Goal: Task Accomplishment & Management: Complete application form

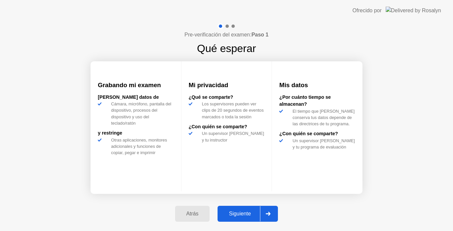
click at [269, 211] on div at bounding box center [268, 213] width 16 height 15
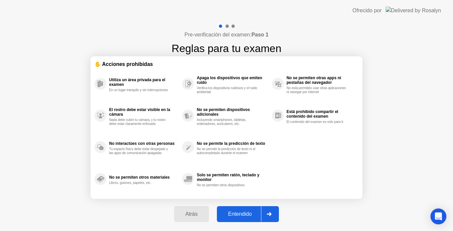
click at [277, 218] on div at bounding box center [269, 214] width 16 height 15
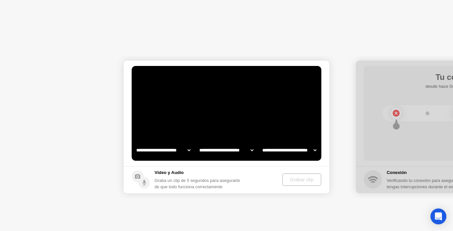
select select "**********"
select select "*******"
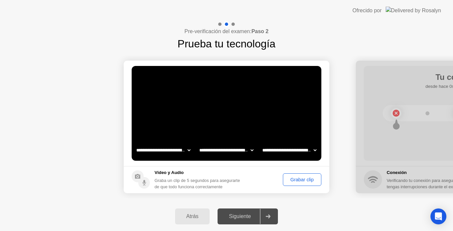
click at [284, 176] on button "Grabar clip" at bounding box center [302, 180] width 39 height 13
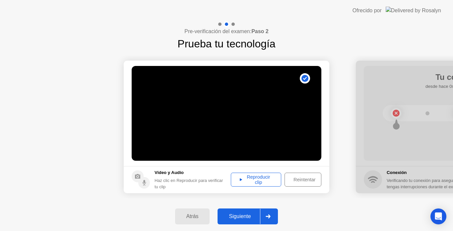
click at [271, 216] on icon at bounding box center [268, 217] width 5 height 4
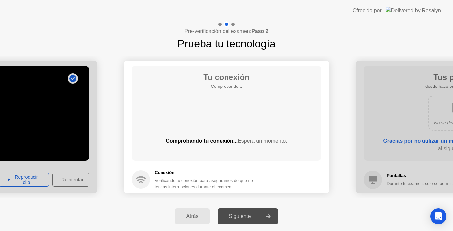
click at [271, 216] on icon at bounding box center [268, 217] width 5 height 4
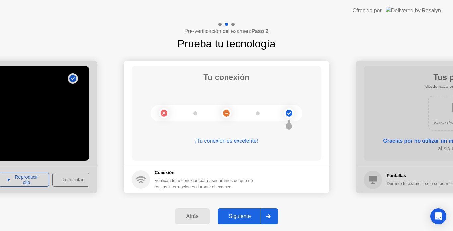
click at [271, 216] on icon at bounding box center [268, 217] width 5 height 4
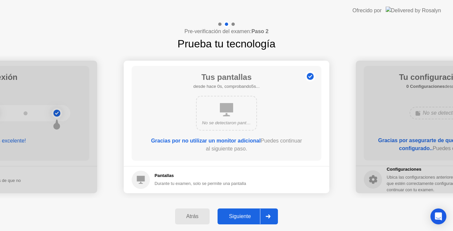
click at [271, 216] on icon at bounding box center [268, 217] width 5 height 4
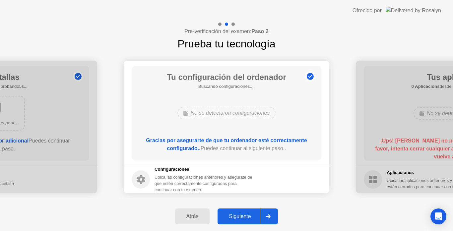
click at [271, 216] on icon at bounding box center [268, 217] width 5 height 4
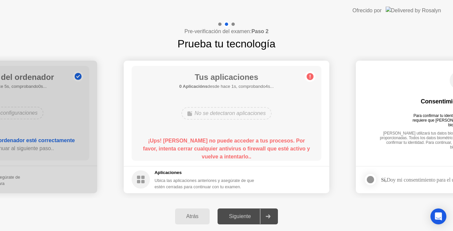
click at [310, 77] on circle at bounding box center [310, 76] width 7 height 7
click at [193, 176] on h5 "Aplicaciones" at bounding box center [205, 173] width 101 height 7
click at [195, 216] on div "Atrás" at bounding box center [192, 217] width 31 height 6
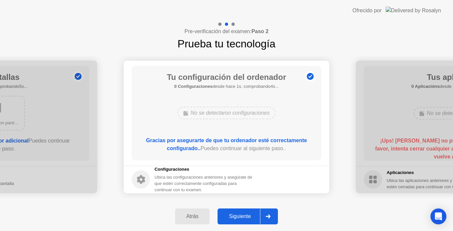
click at [266, 218] on div at bounding box center [268, 216] width 16 height 15
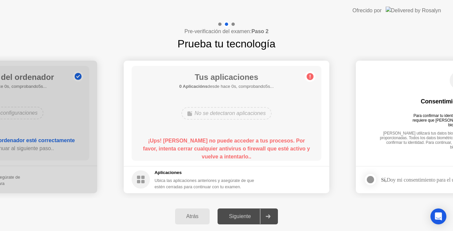
click at [266, 218] on div at bounding box center [268, 216] width 16 height 15
click at [370, 179] on div at bounding box center [371, 180] width 8 height 8
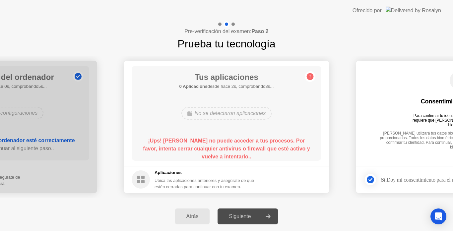
click at [269, 215] on icon at bounding box center [268, 217] width 5 height 4
drag, startPoint x: 396, startPoint y: 136, endPoint x: 235, endPoint y: 122, distance: 161.9
click at [438, 172] on footer "Sí, Doy mi consentimiento para el uso de biometría" at bounding box center [459, 179] width 206 height 27
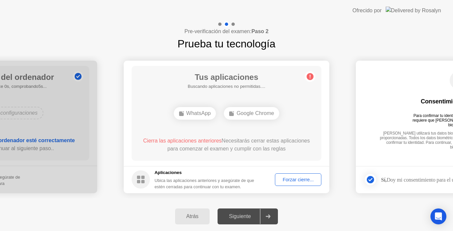
click at [243, 216] on div "Siguiente" at bounding box center [240, 217] width 40 height 6
click at [191, 216] on div "Atrás" at bounding box center [192, 217] width 31 height 6
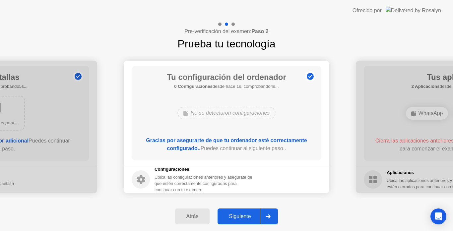
click at [275, 218] on div at bounding box center [268, 216] width 16 height 15
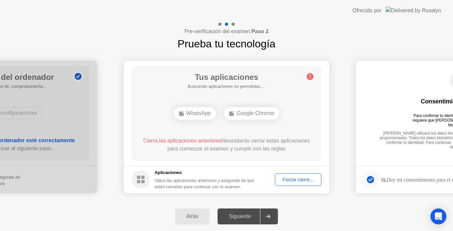
click at [222, 140] on span "Cierra las aplicaciones anteriores" at bounding box center [182, 141] width 79 height 6
click at [281, 183] on div "Forzar cierre..." at bounding box center [298, 179] width 42 height 5
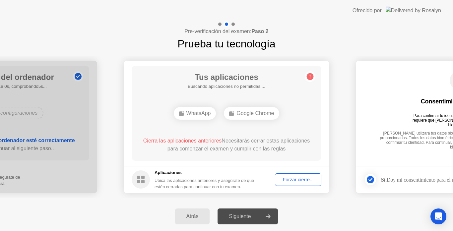
click at [367, 178] on div at bounding box center [371, 180] width 8 height 8
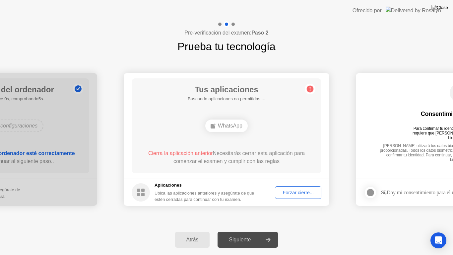
click at [314, 193] on div "Forzar cierre..." at bounding box center [298, 192] width 42 height 5
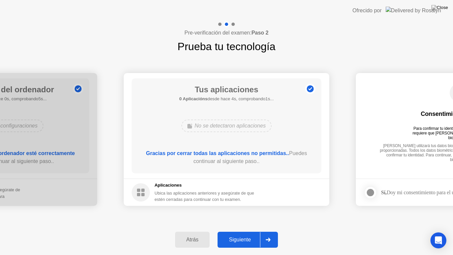
click at [274, 231] on div at bounding box center [268, 239] width 16 height 15
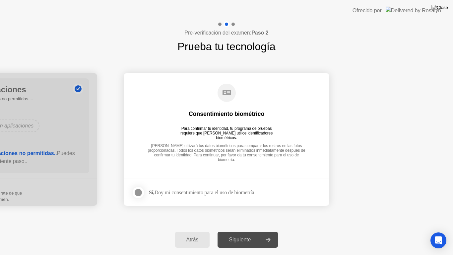
click at [138, 194] on div at bounding box center [138, 193] width 8 height 8
click at [280, 231] on div "Atrás Siguiente" at bounding box center [226, 239] width 453 height 31
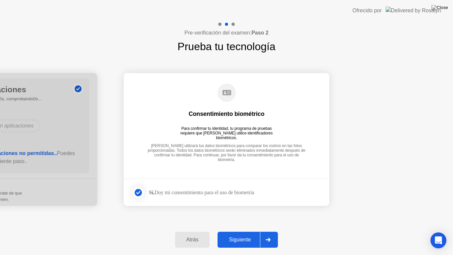
click at [271, 231] on icon at bounding box center [268, 240] width 5 height 4
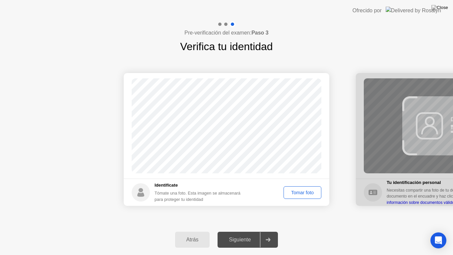
click at [271, 231] on div at bounding box center [268, 239] width 16 height 15
click at [303, 193] on div "Tomar foto" at bounding box center [302, 192] width 33 height 5
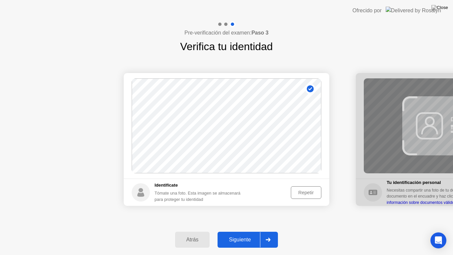
click at [270, 231] on div at bounding box center [268, 239] width 16 height 15
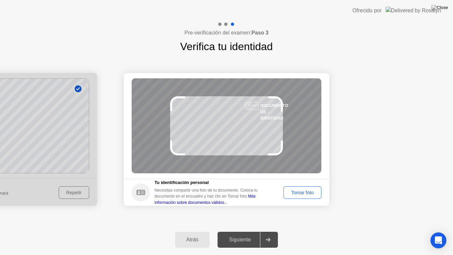
click at [308, 195] on div "Tomar foto" at bounding box center [302, 192] width 33 height 5
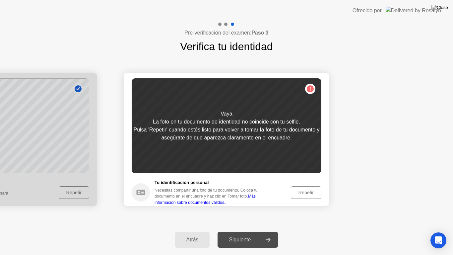
click at [310, 193] on div "Repetir" at bounding box center [306, 192] width 26 height 5
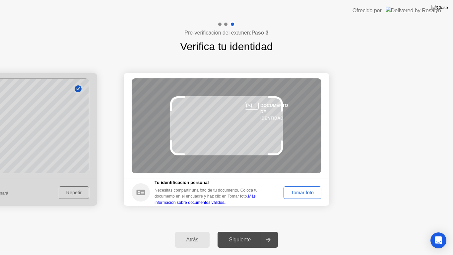
click at [316, 191] on div "Tomar foto" at bounding box center [302, 192] width 33 height 5
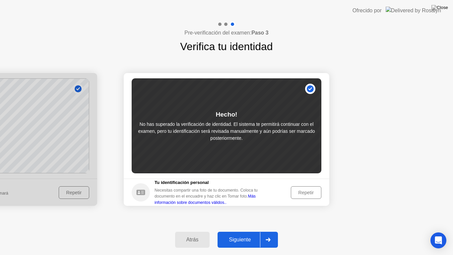
click at [269, 231] on div at bounding box center [268, 239] width 16 height 15
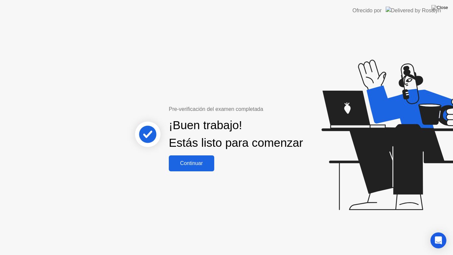
click at [197, 166] on div "Continuar" at bounding box center [191, 163] width 41 height 6
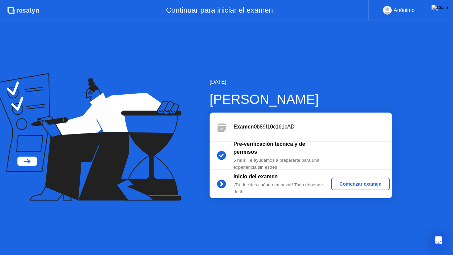
click at [346, 184] on div "Comenzar examen" at bounding box center [360, 183] width 53 height 5
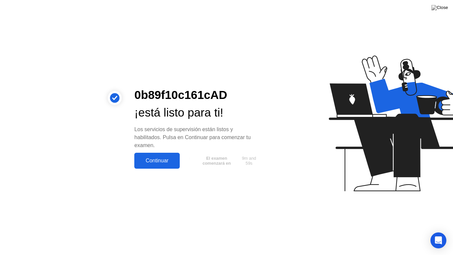
click at [172, 161] on div "Continuar" at bounding box center [156, 161] width 41 height 6
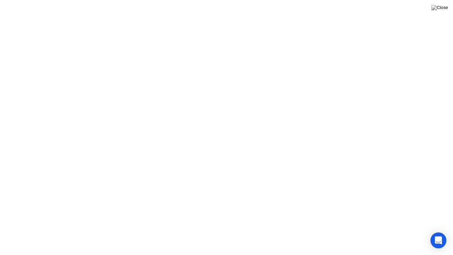
click div "[PERSON_NAME], perdimos el contacto Parece que perdiste tu conexión a internet.…"
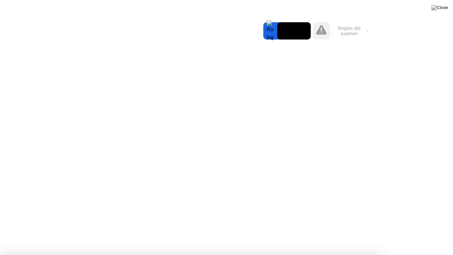
drag, startPoint x: 258, startPoint y: 131, endPoint x: 223, endPoint y: 115, distance: 38.5
click at [352, 31] on button "Reglas del examen" at bounding box center [352, 30] width 38 height 11
drag, startPoint x: 352, startPoint y: 31, endPoint x: 333, endPoint y: 22, distance: 20.7
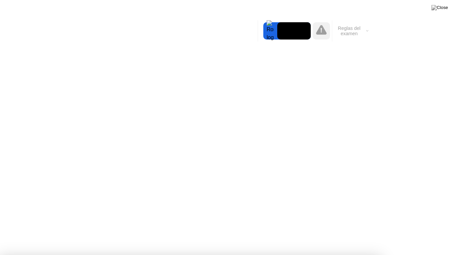
click at [333, 22] on div "Reglas del examen" at bounding box center [351, 30] width 39 height 21
drag, startPoint x: 333, startPoint y: 22, endPoint x: 318, endPoint y: 20, distance: 14.5
click at [318, 20] on body "[PERSON_NAME], perdimos el contacto Parece que perdiste tu conexión a internet.…" at bounding box center [226, 127] width 453 height 255
